Goal: Information Seeking & Learning: Learn about a topic

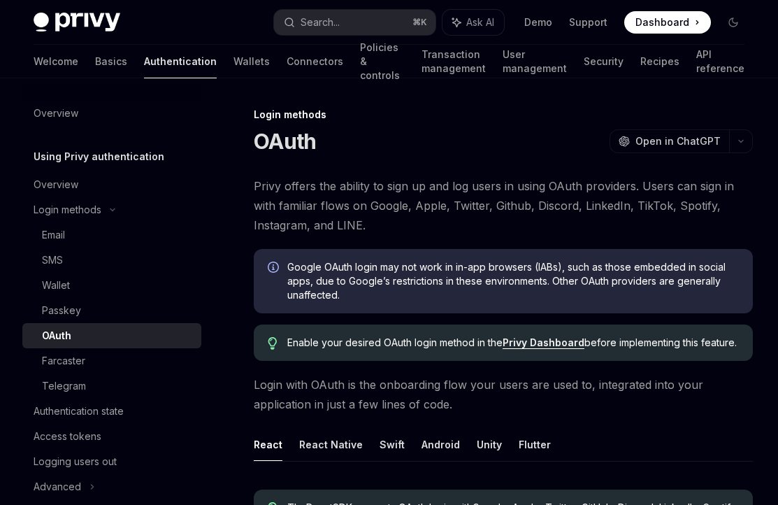
scroll to position [18, 0]
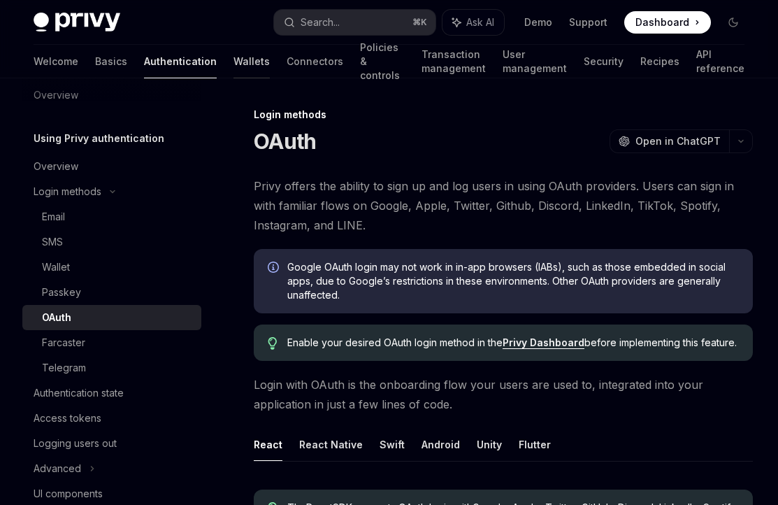
click at [233, 62] on link "Wallets" at bounding box center [251, 62] width 36 height 34
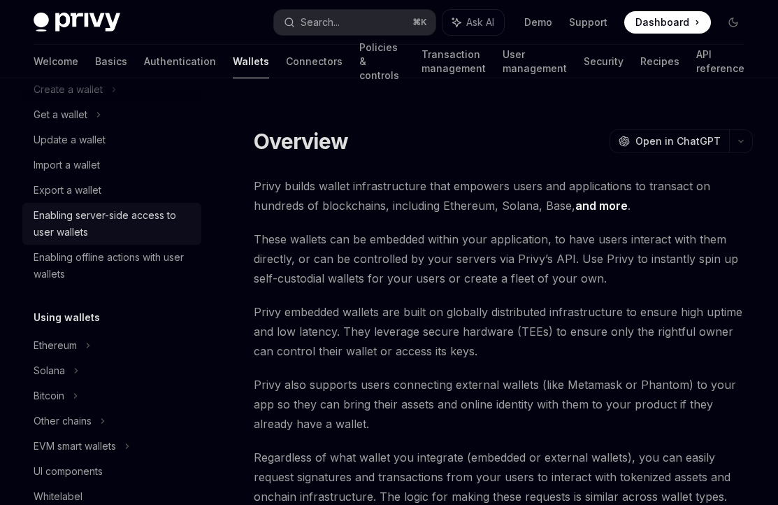
scroll to position [143, 0]
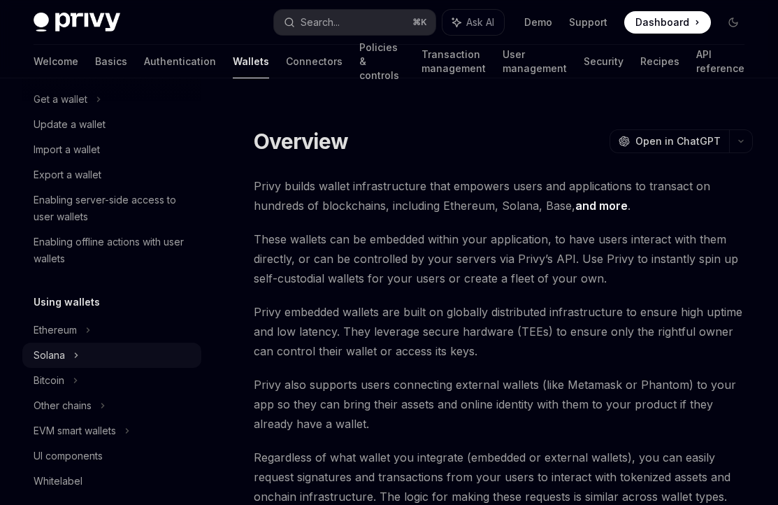
click at [67, 112] on div "Solana" at bounding box center [111, 99] width 179 height 25
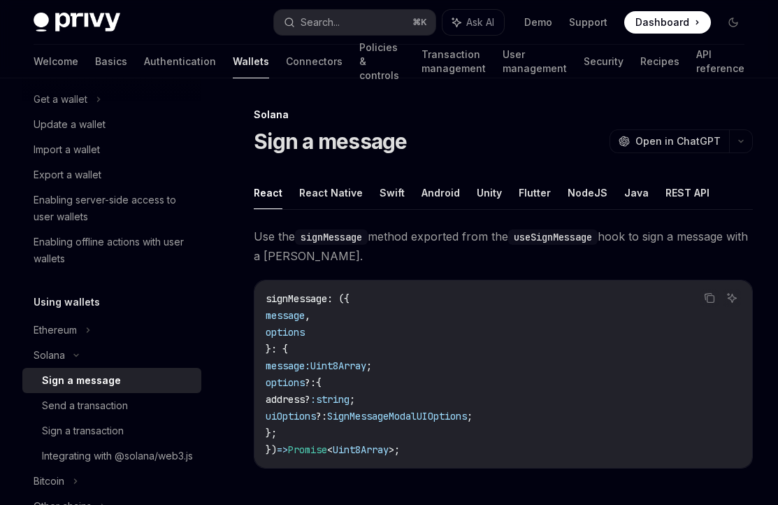
click at [82, 384] on div "Sign a message" at bounding box center [81, 380] width 79 height 17
click at [337, 192] on button "React Native" at bounding box center [331, 192] width 64 height 33
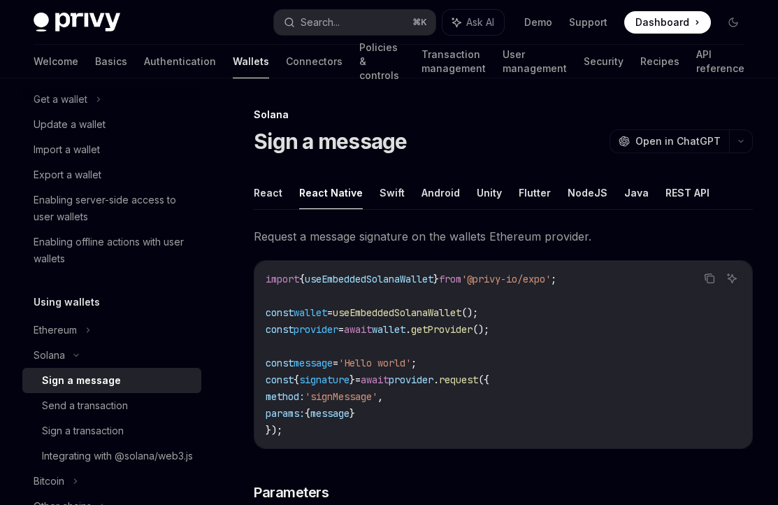
click at [261, 190] on button "React" at bounding box center [268, 192] width 29 height 33
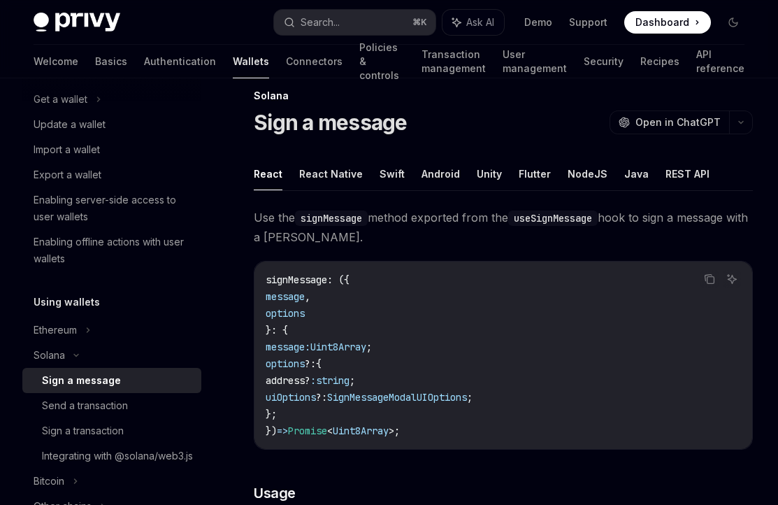
scroll to position [2, 0]
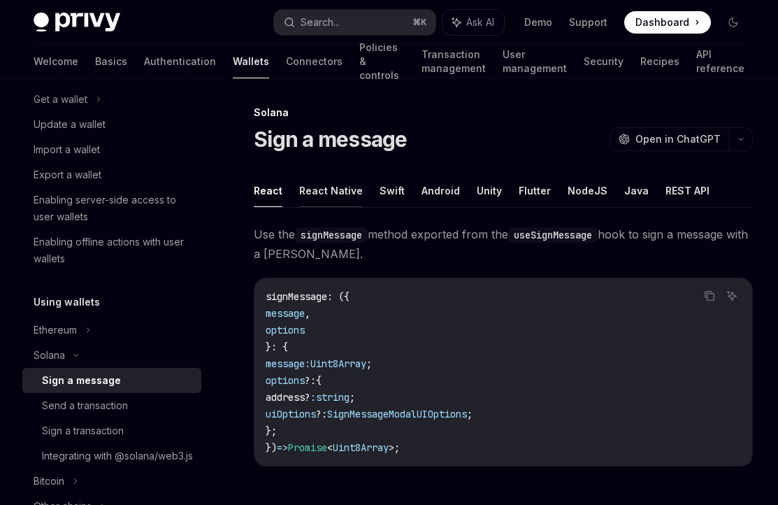
click at [309, 186] on button "React Native" at bounding box center [331, 190] width 64 height 33
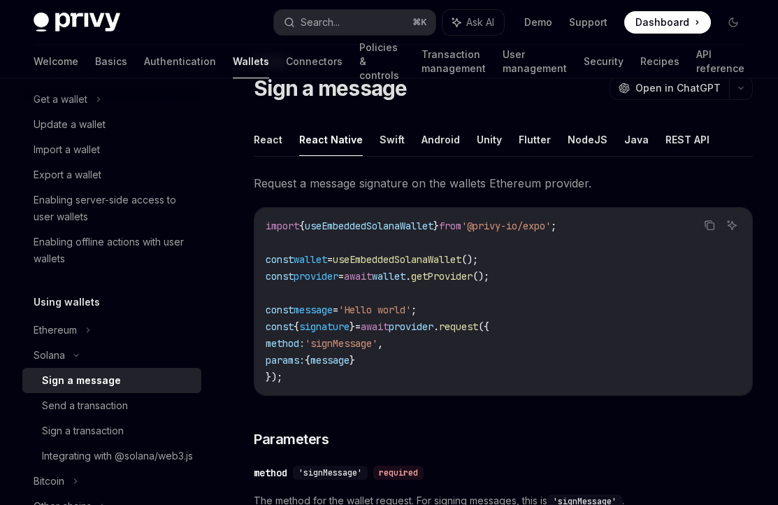
scroll to position [42, 0]
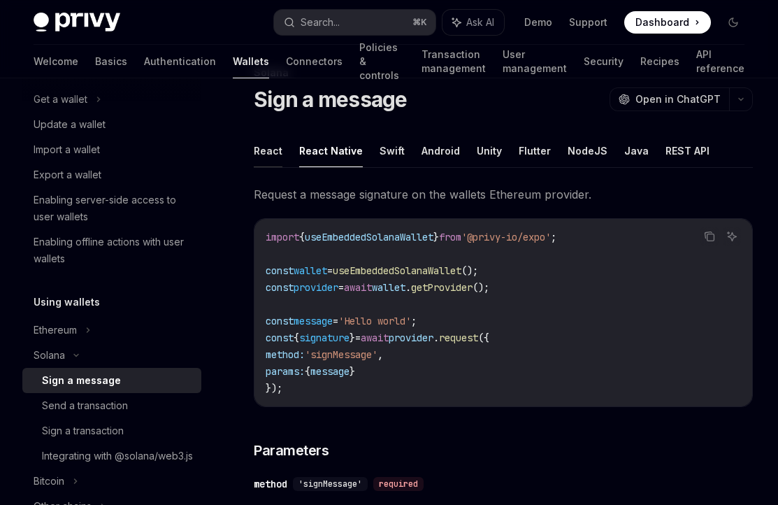
click at [270, 155] on button "React" at bounding box center [268, 150] width 29 height 33
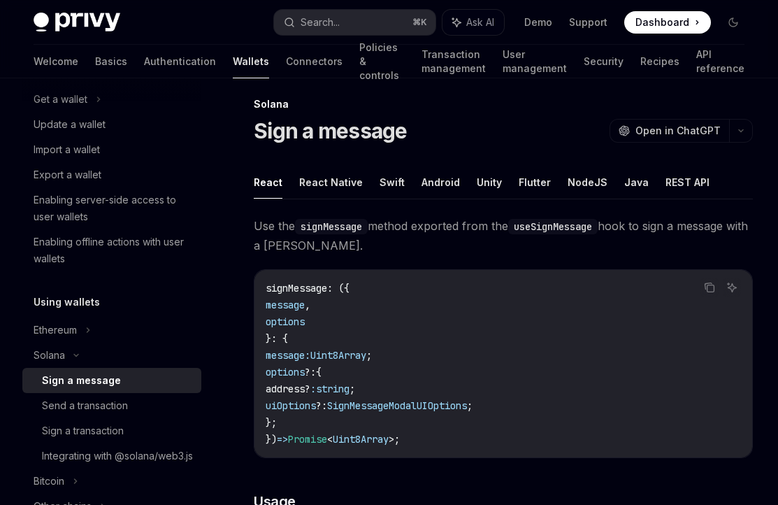
scroll to position [6, 0]
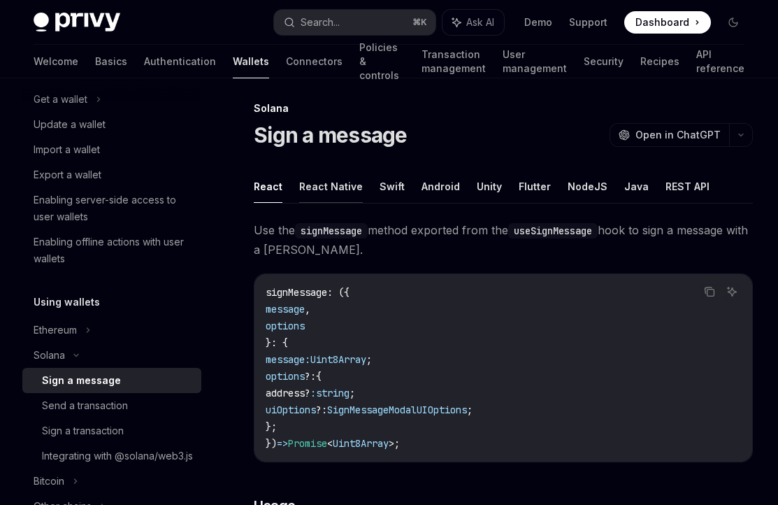
click at [303, 191] on button "React Native" at bounding box center [331, 186] width 64 height 33
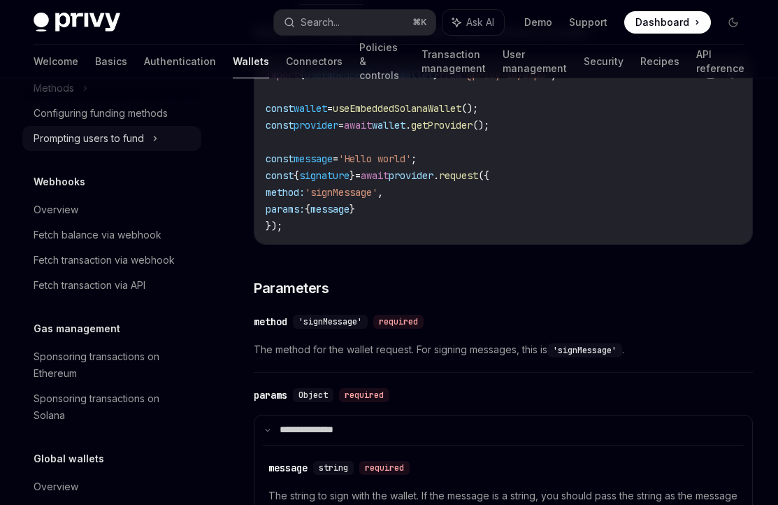
scroll to position [822, 0]
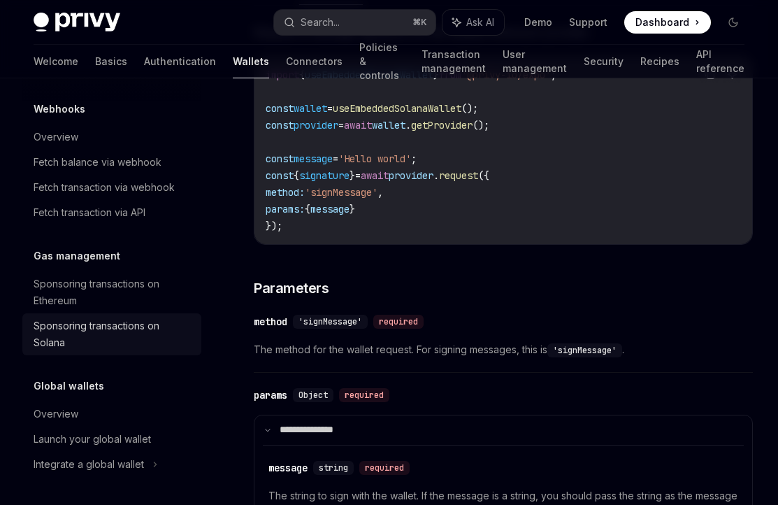
click at [131, 319] on div "Sponsoring transactions on Solana" at bounding box center [113, 334] width 159 height 34
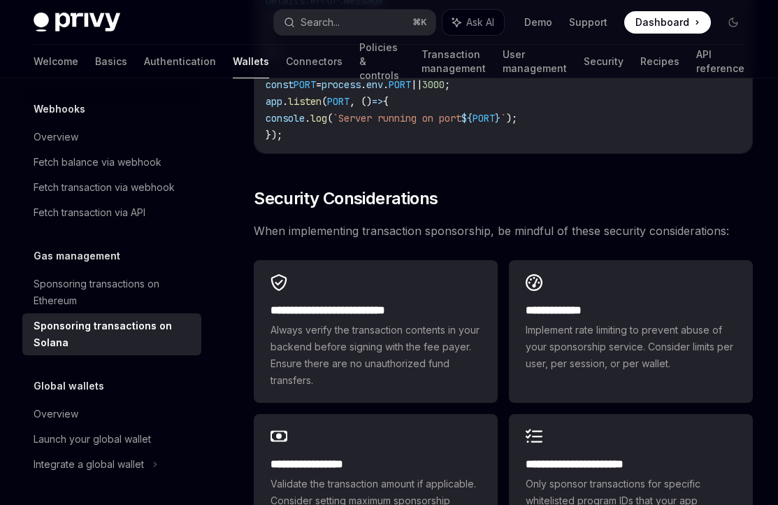
scroll to position [4203, 0]
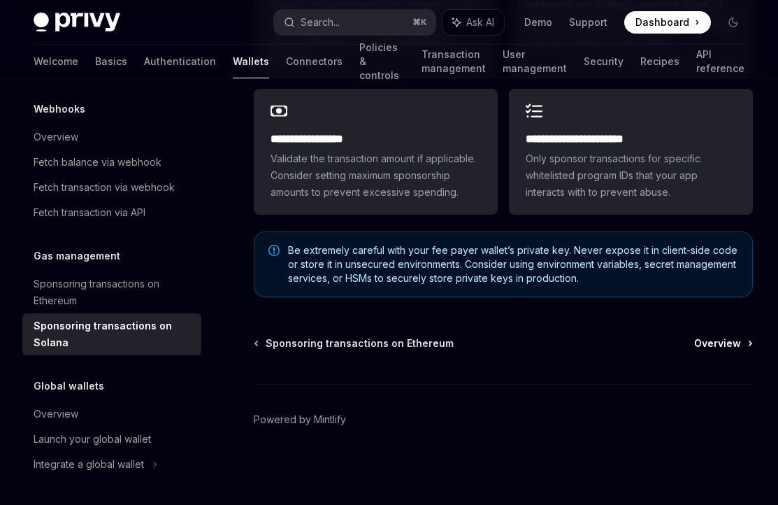
click at [730, 340] on span "Overview" at bounding box center [717, 343] width 47 height 14
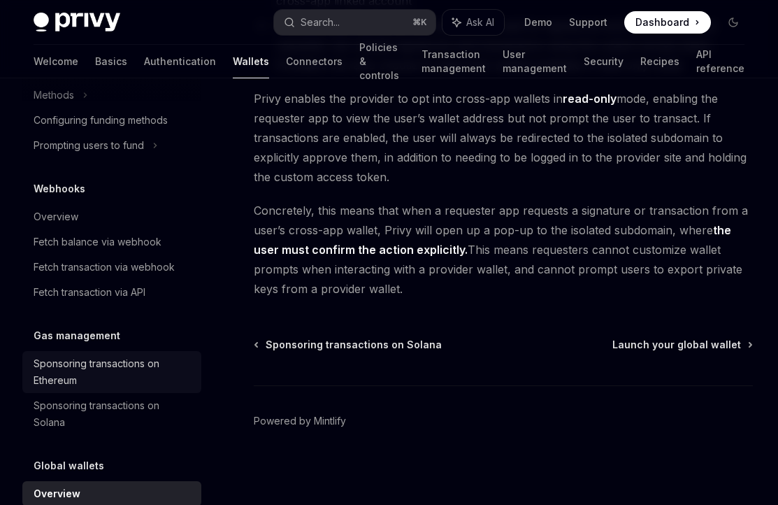
scroll to position [724, 0]
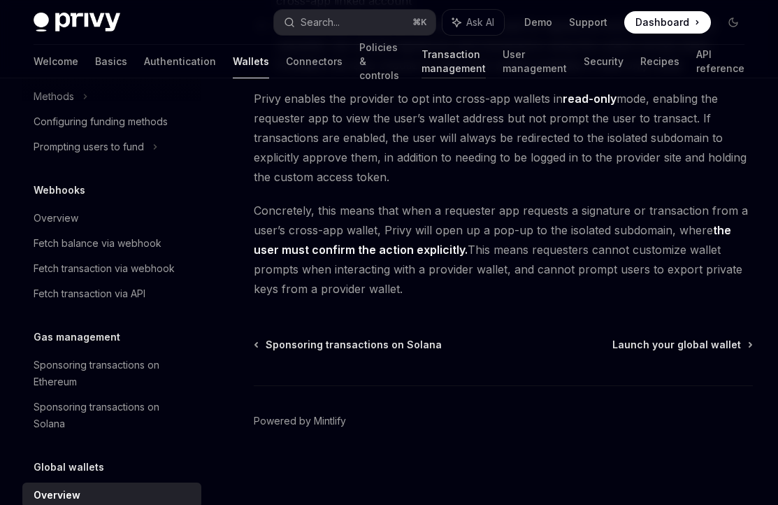
click at [421, 76] on link "Transaction management" at bounding box center [453, 62] width 64 height 34
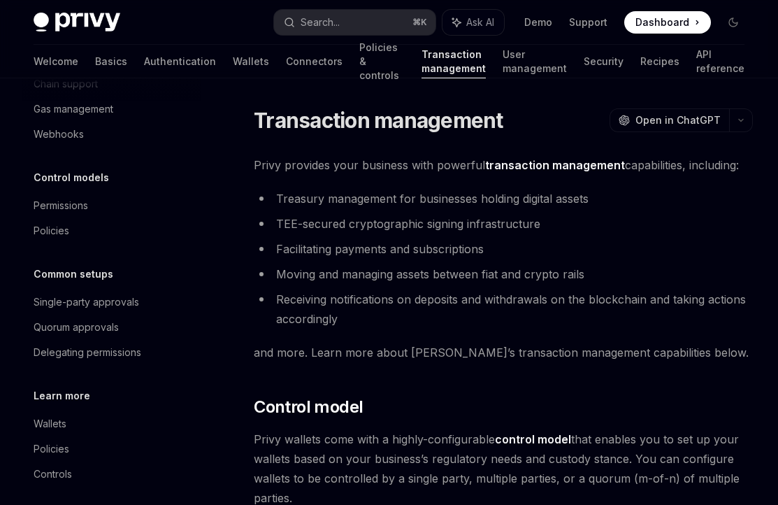
scroll to position [110, 0]
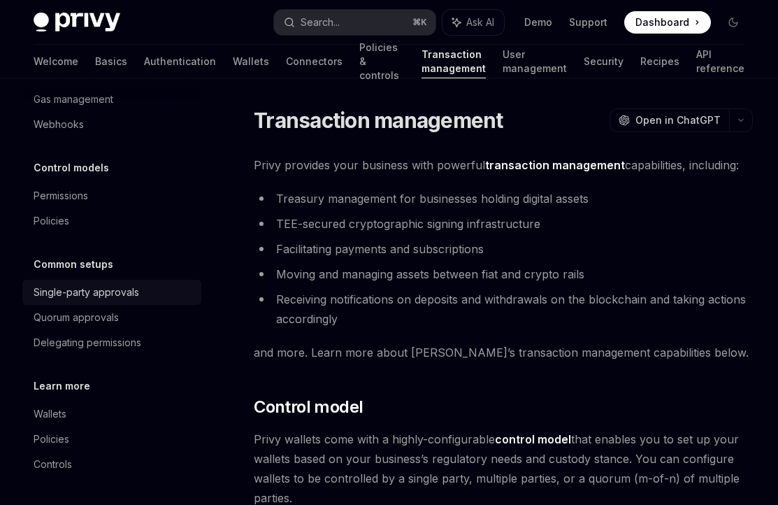
click at [98, 284] on div "Single-party approvals" at bounding box center [87, 292] width 106 height 17
click at [147, 342] on div "Delegating permissions" at bounding box center [113, 342] width 159 height 17
click at [86, 292] on div "Single-party approvals" at bounding box center [87, 292] width 106 height 17
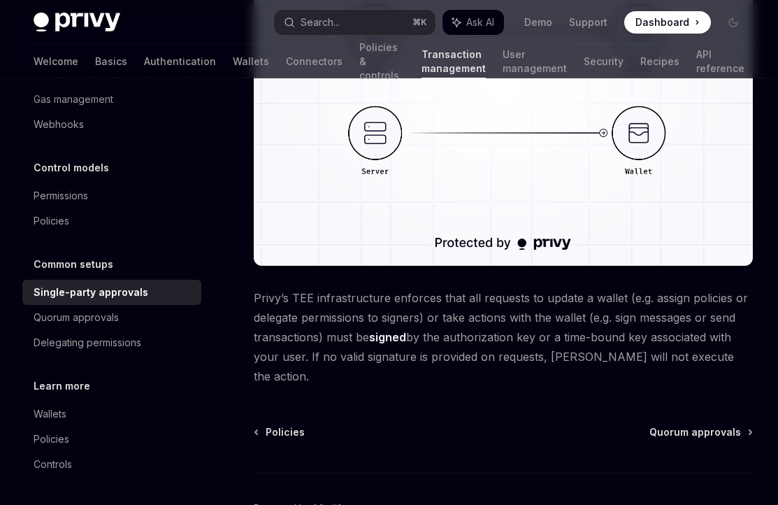
scroll to position [344, 0]
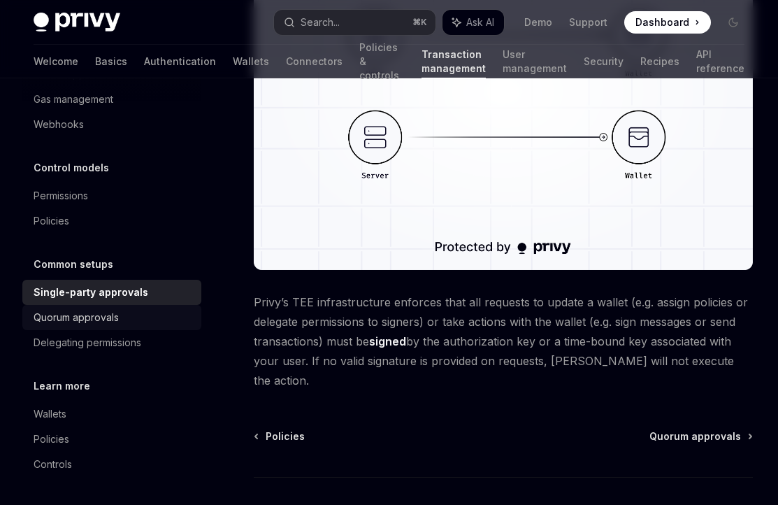
click at [126, 315] on div "Quorum approvals" at bounding box center [113, 317] width 159 height 17
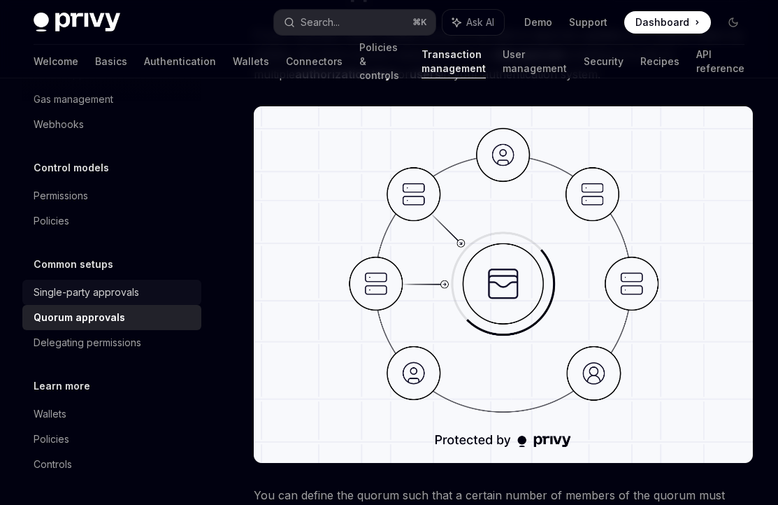
scroll to position [158, 0]
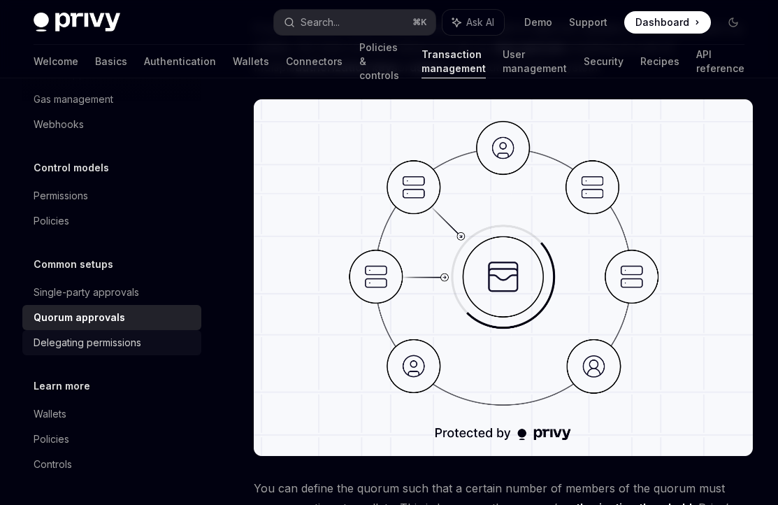
click at [122, 345] on div "Delegating permissions" at bounding box center [88, 342] width 108 height 17
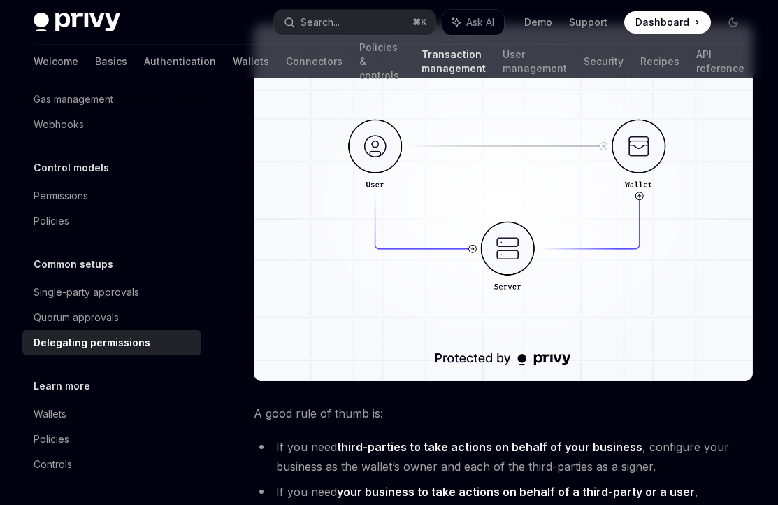
scroll to position [323, 0]
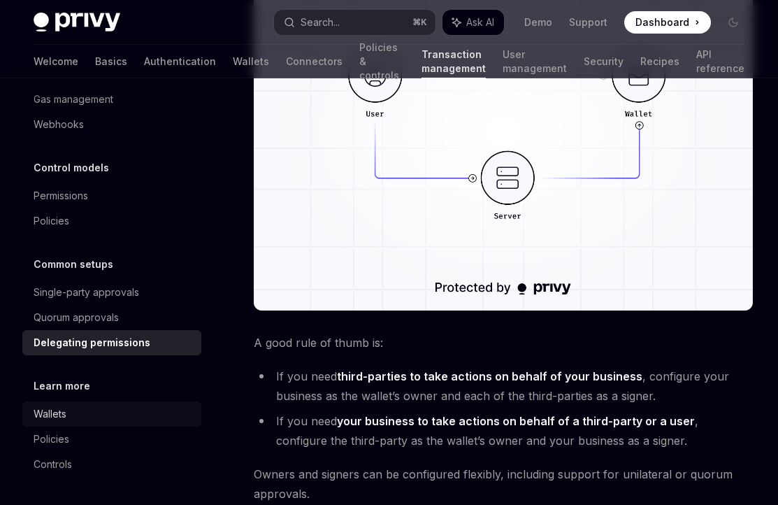
click at [70, 412] on div "Wallets" at bounding box center [113, 413] width 159 height 17
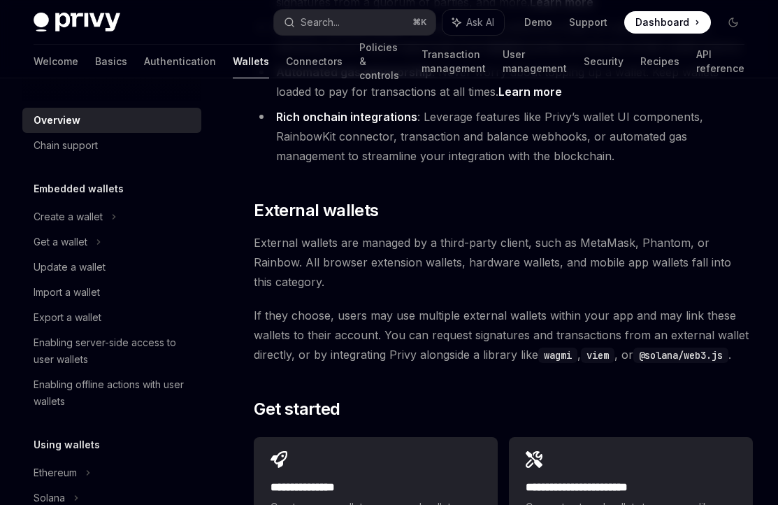
scroll to position [2158, 0]
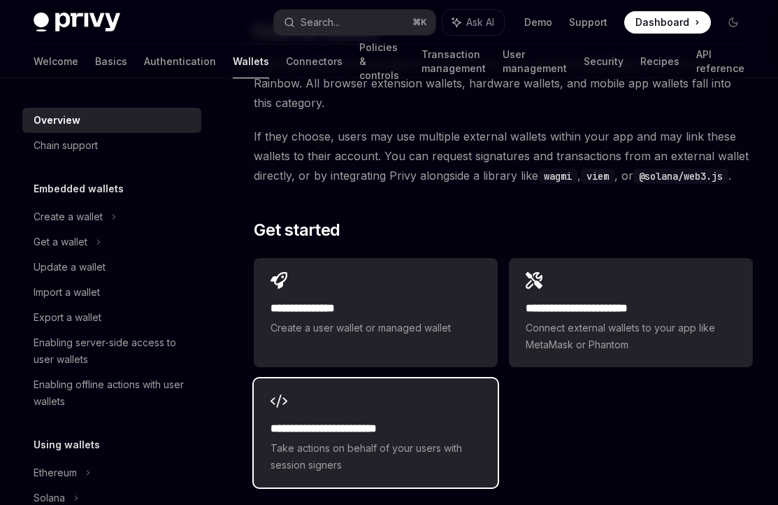
click at [424, 440] on span "Take actions on behalf of your users with session signers" at bounding box center [375, 457] width 210 height 34
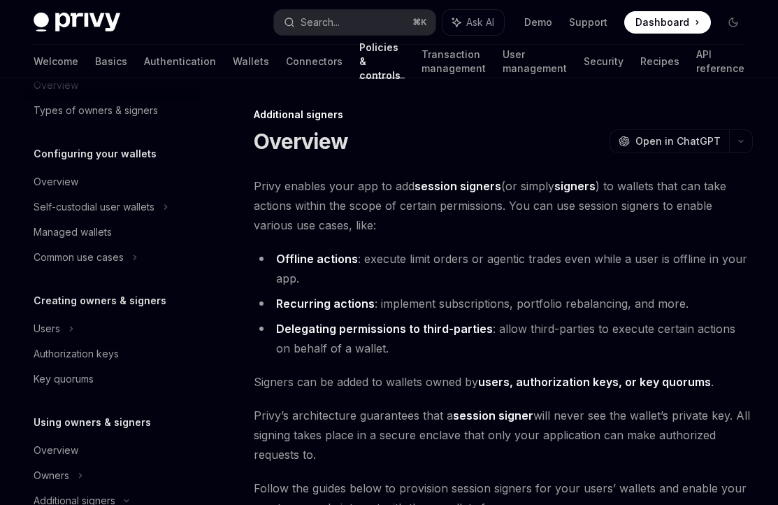
scroll to position [96, 0]
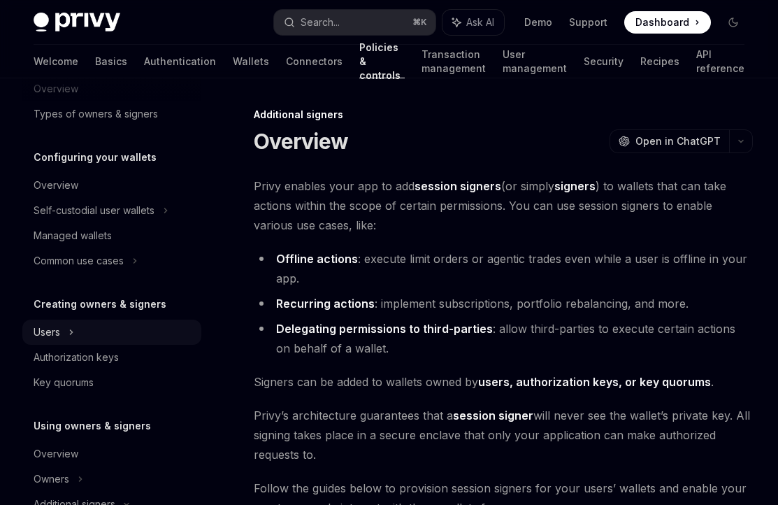
click at [104, 332] on div "Users" at bounding box center [111, 331] width 179 height 25
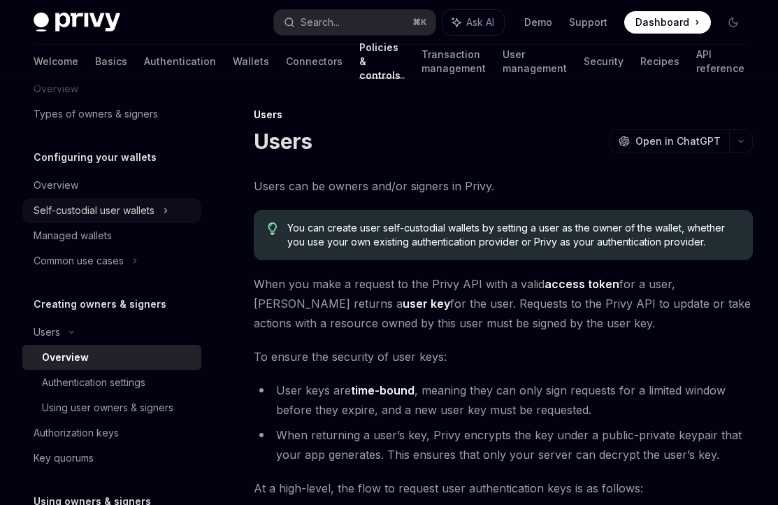
click at [161, 208] on div "Self-custodial user wallets" at bounding box center [111, 210] width 179 height 25
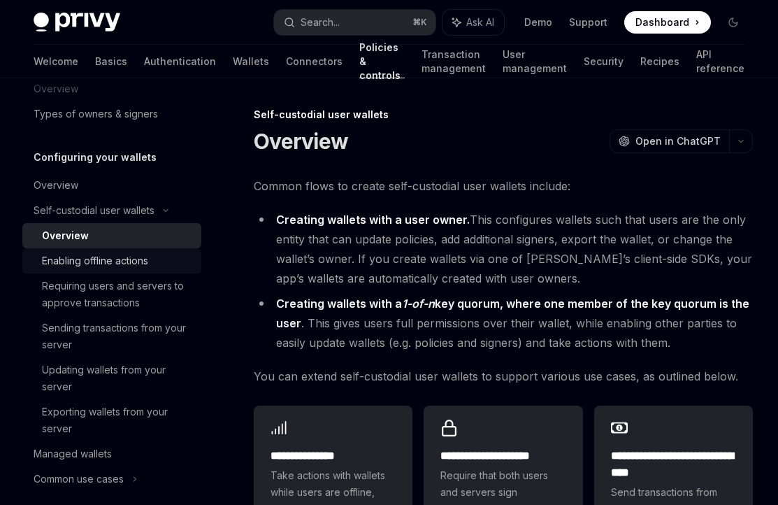
click at [138, 263] on div "Enabling offline actions" at bounding box center [95, 260] width 106 height 17
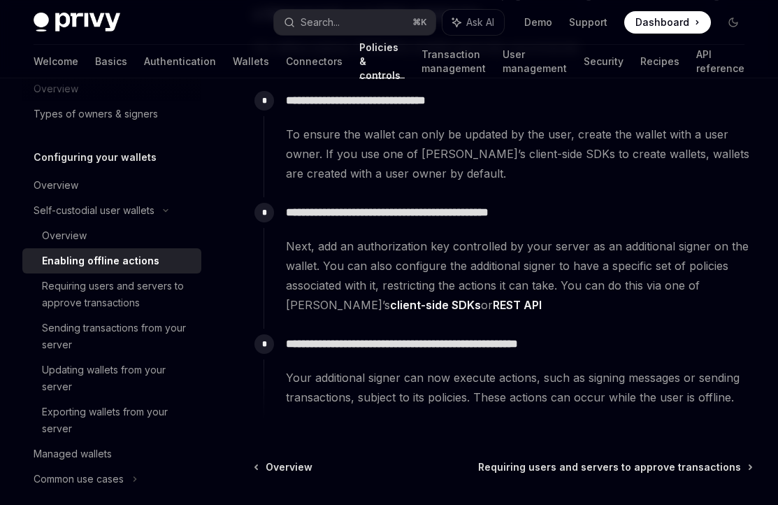
scroll to position [226, 0]
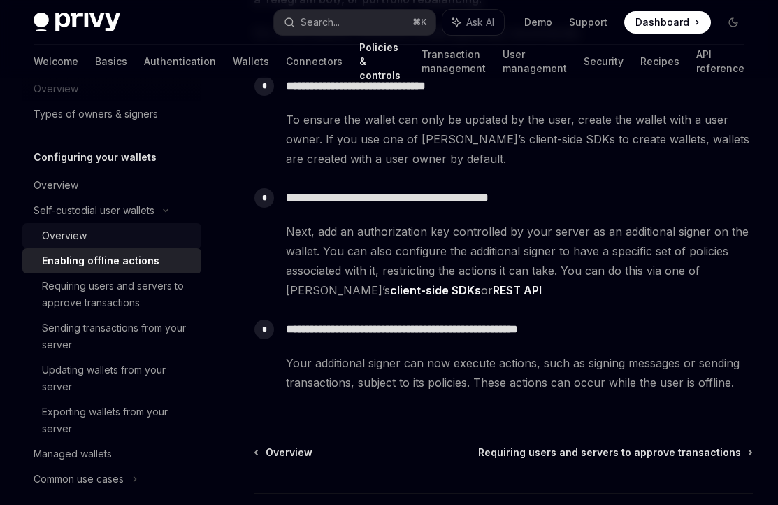
click at [121, 233] on div "Overview" at bounding box center [117, 235] width 151 height 17
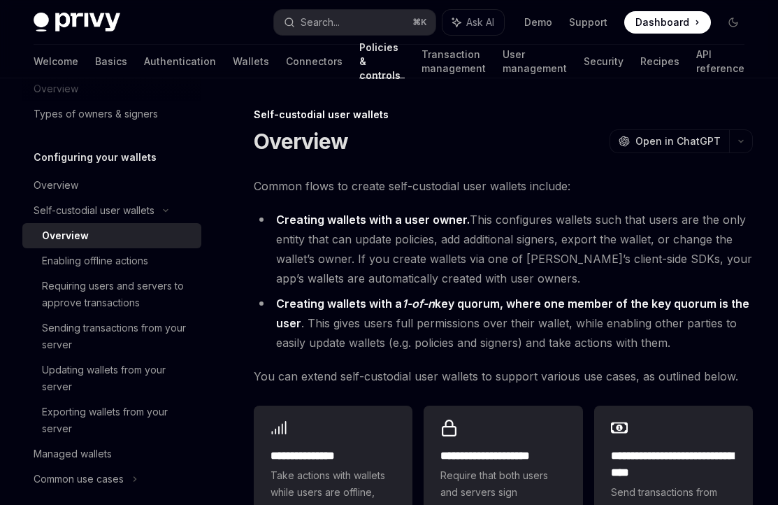
type textarea "*"
